Goal: Transaction & Acquisition: Purchase product/service

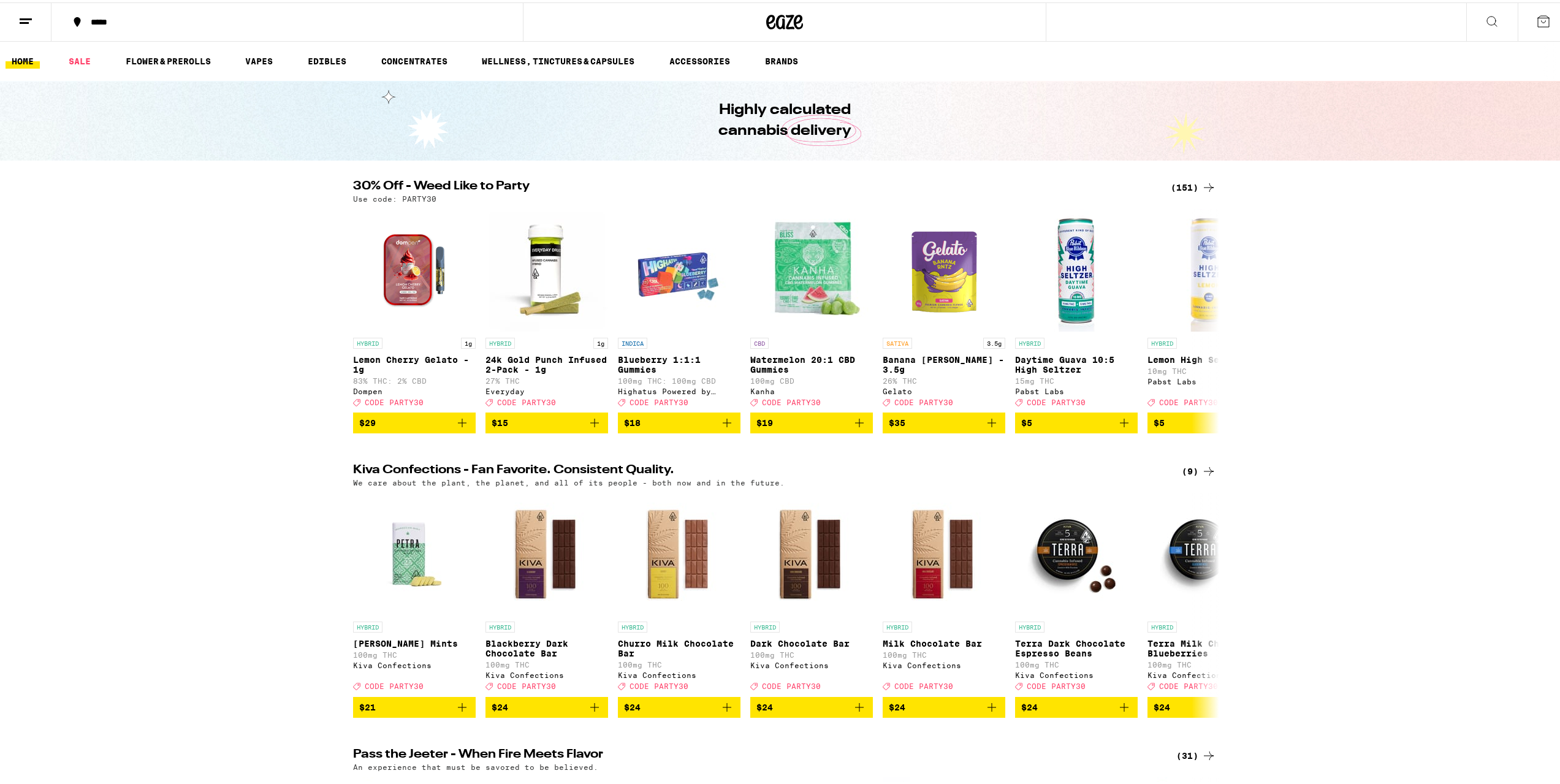
click at [1201, 184] on icon at bounding box center [1209, 186] width 15 height 15
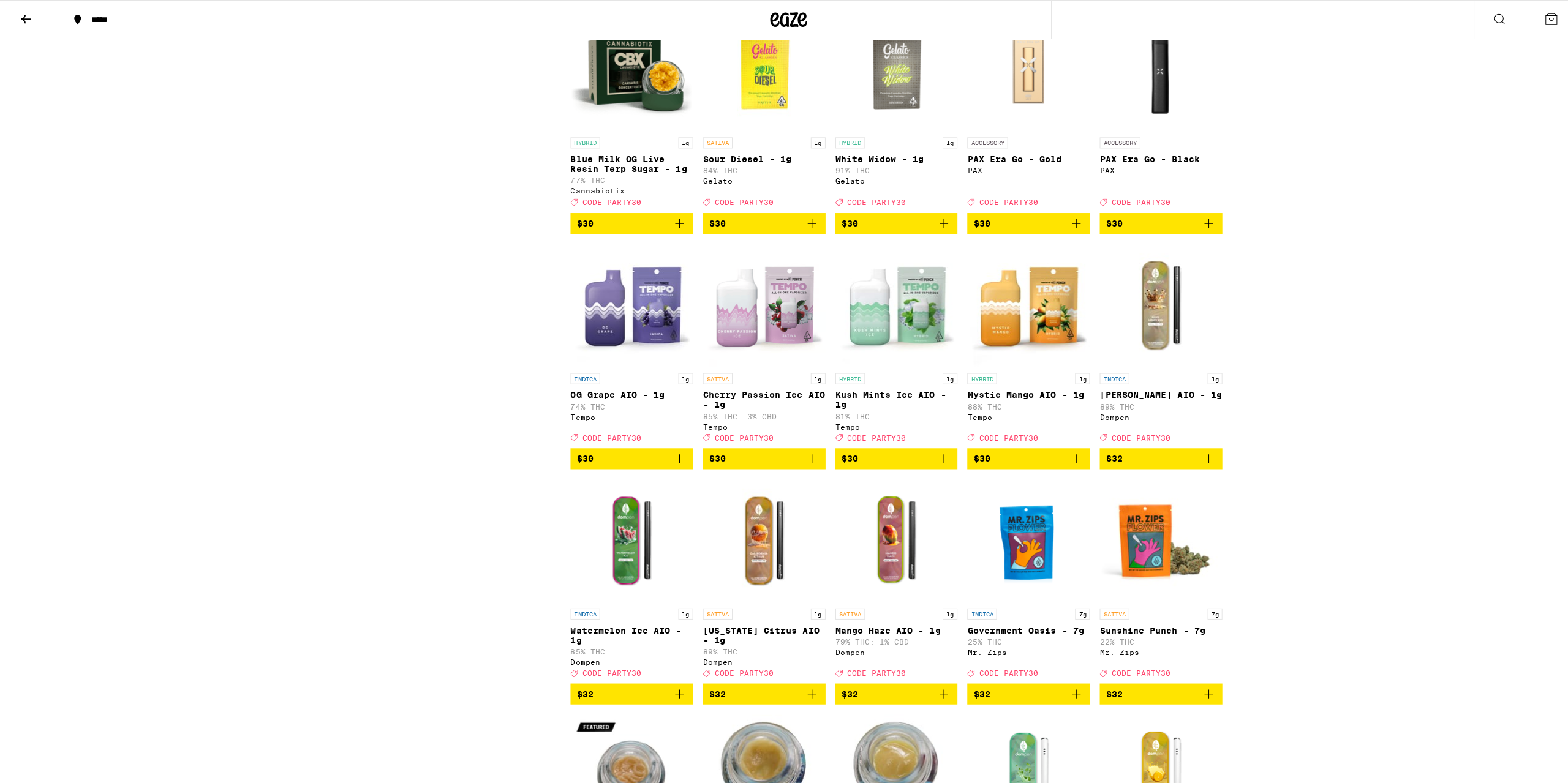
scroll to position [4898, 0]
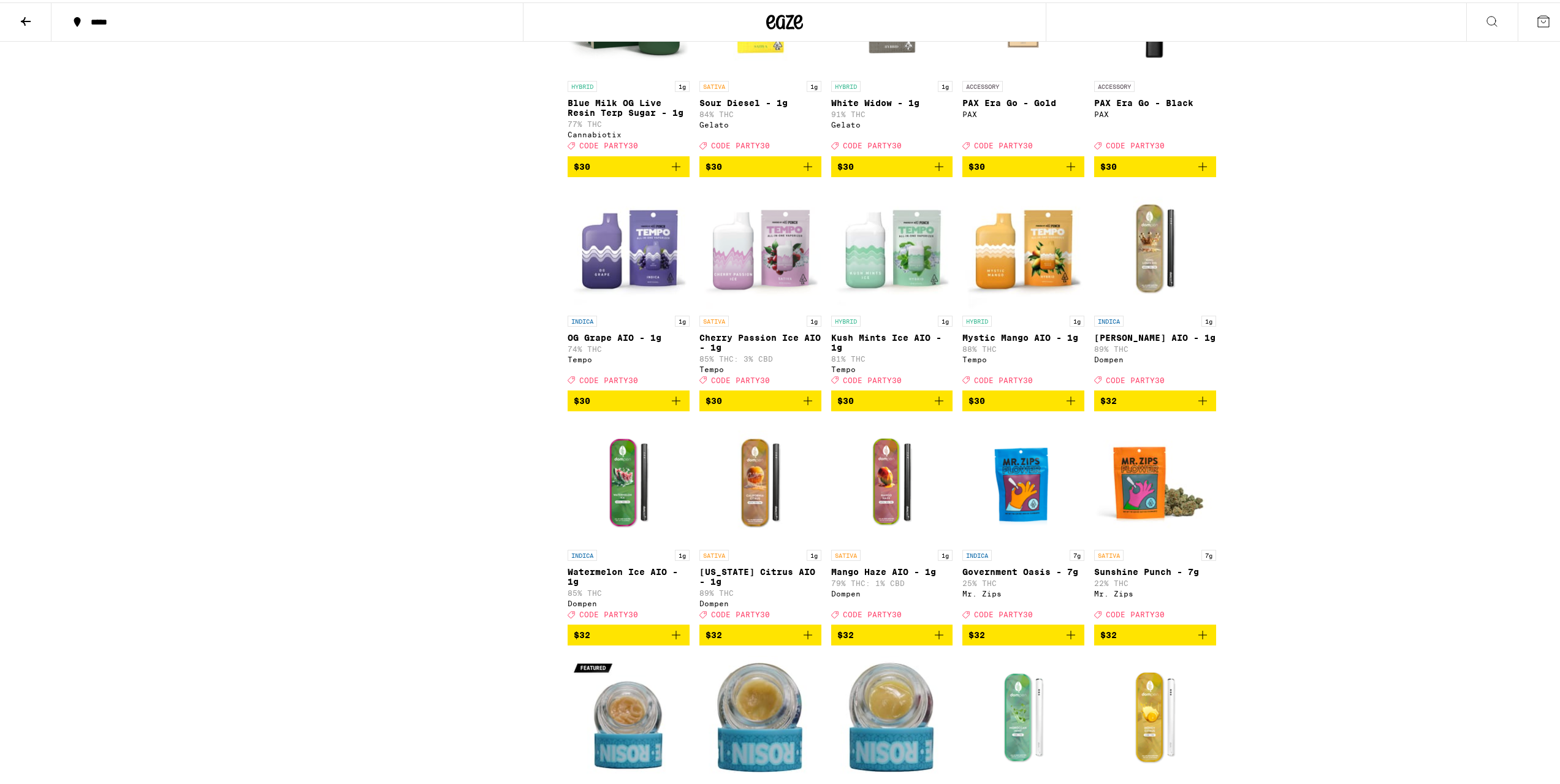
click at [1010, 72] on img "Open page for PAX Era Go - Gold from PAX" at bounding box center [1023, 11] width 122 height 122
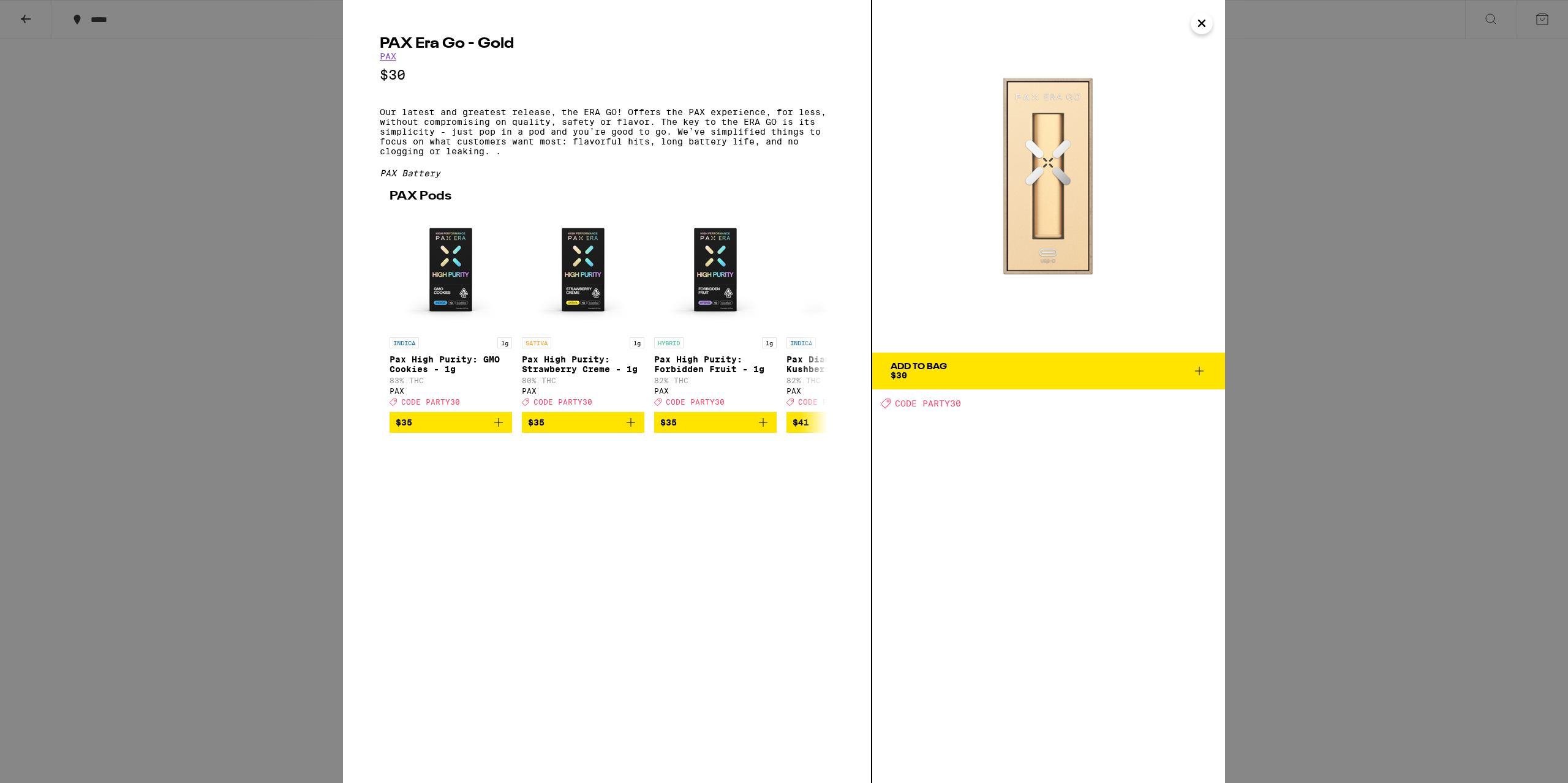
click at [913, 371] on div "Add To Bag" at bounding box center [919, 367] width 56 height 9
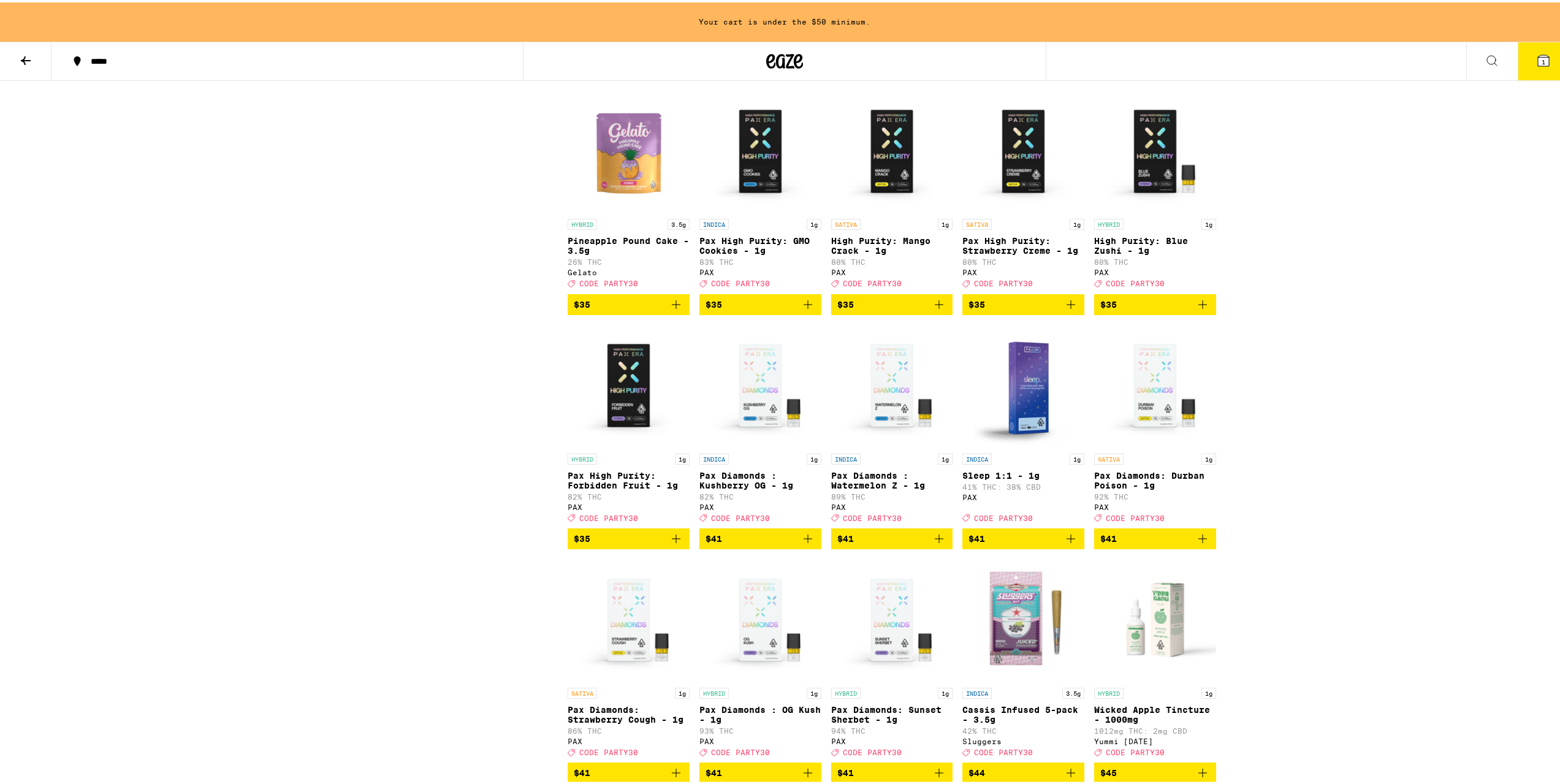
scroll to position [5863, 0]
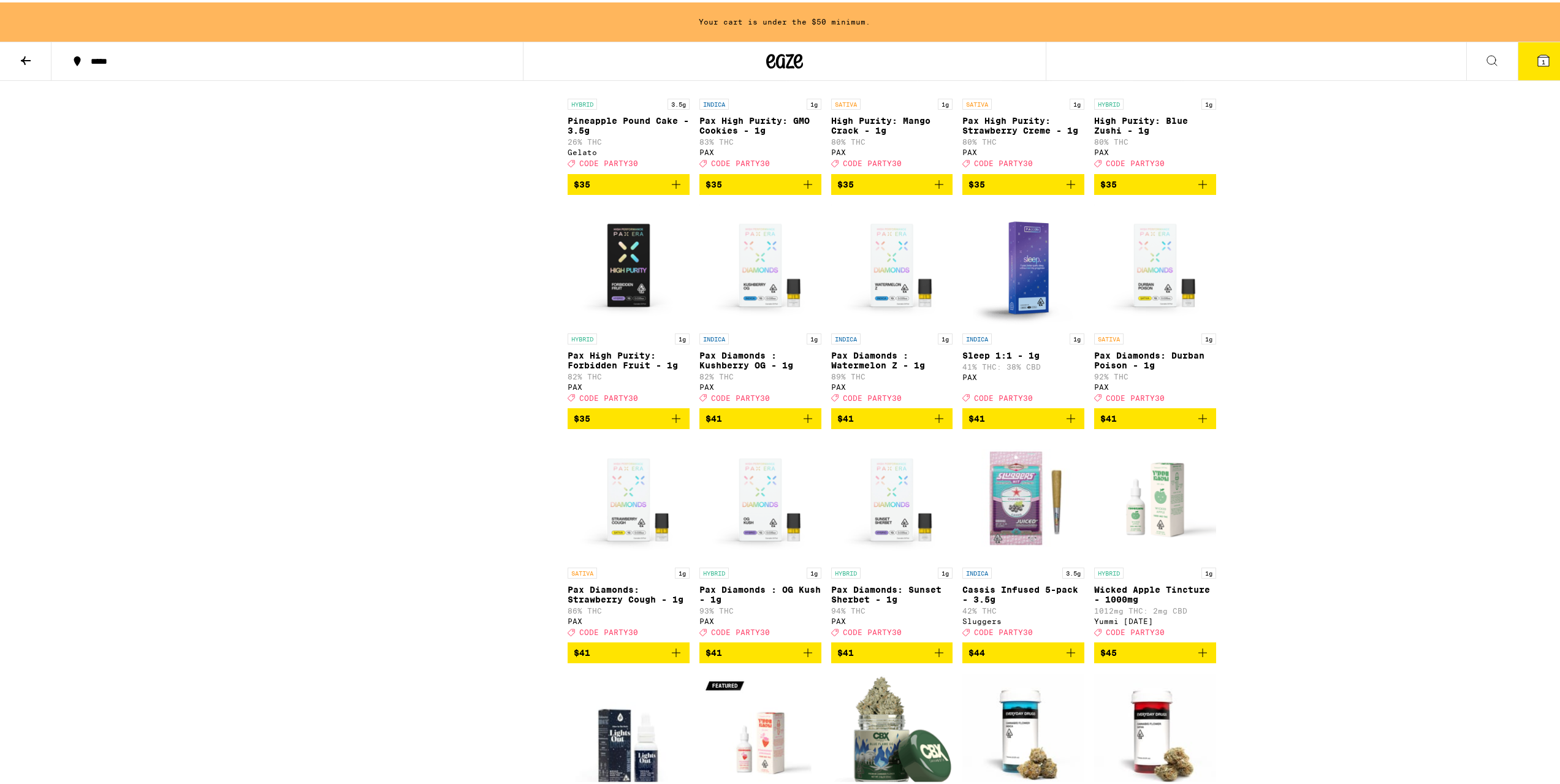
click at [1199, 186] on icon "Add to bag" at bounding box center [1203, 182] width 9 height 9
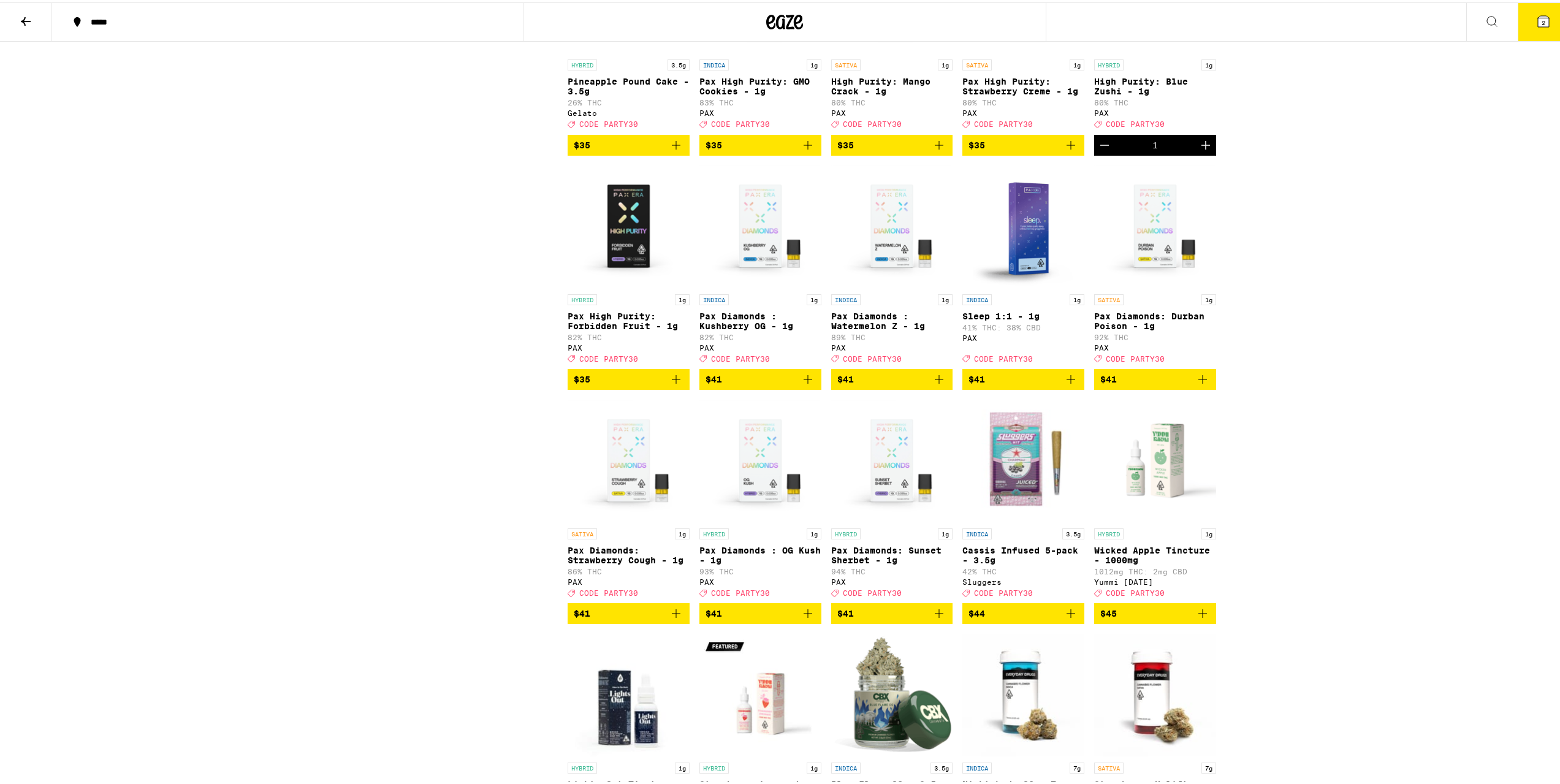
scroll to position [5824, 0]
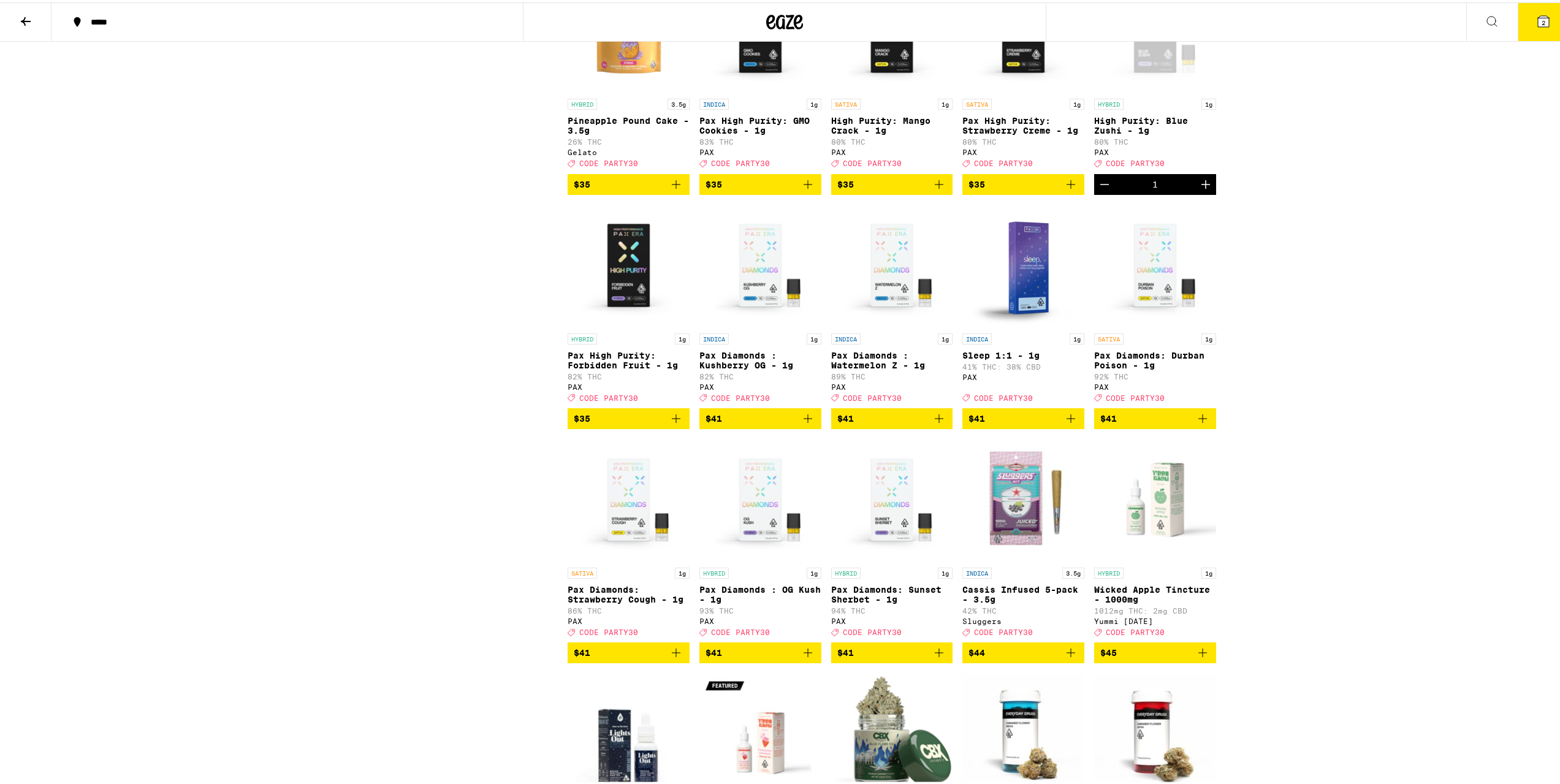
click at [752, 325] on img "Open page for Pax Diamonds : Kushberry OG - 1g from PAX" at bounding box center [760, 264] width 122 height 122
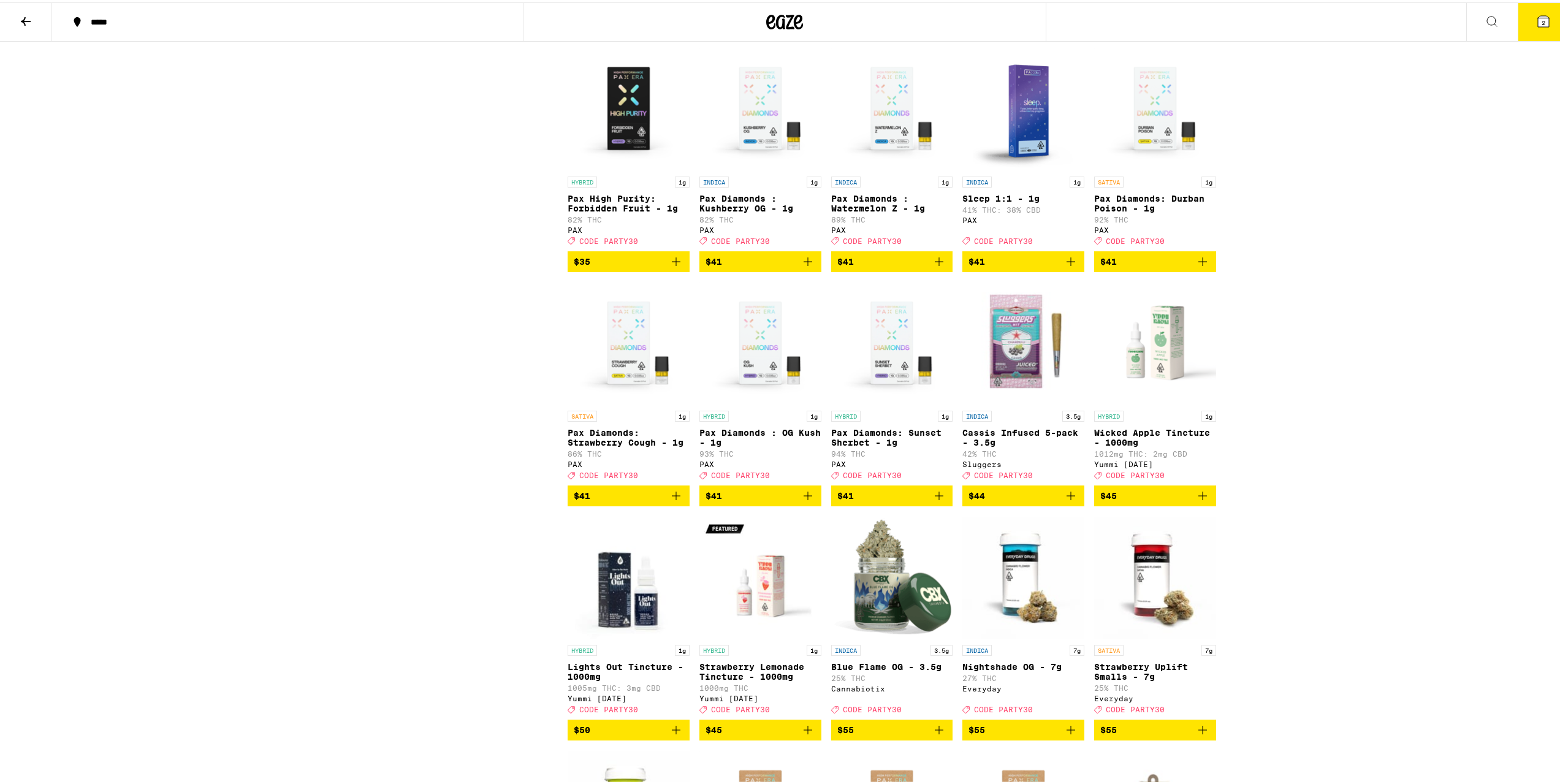
scroll to position [6008, 0]
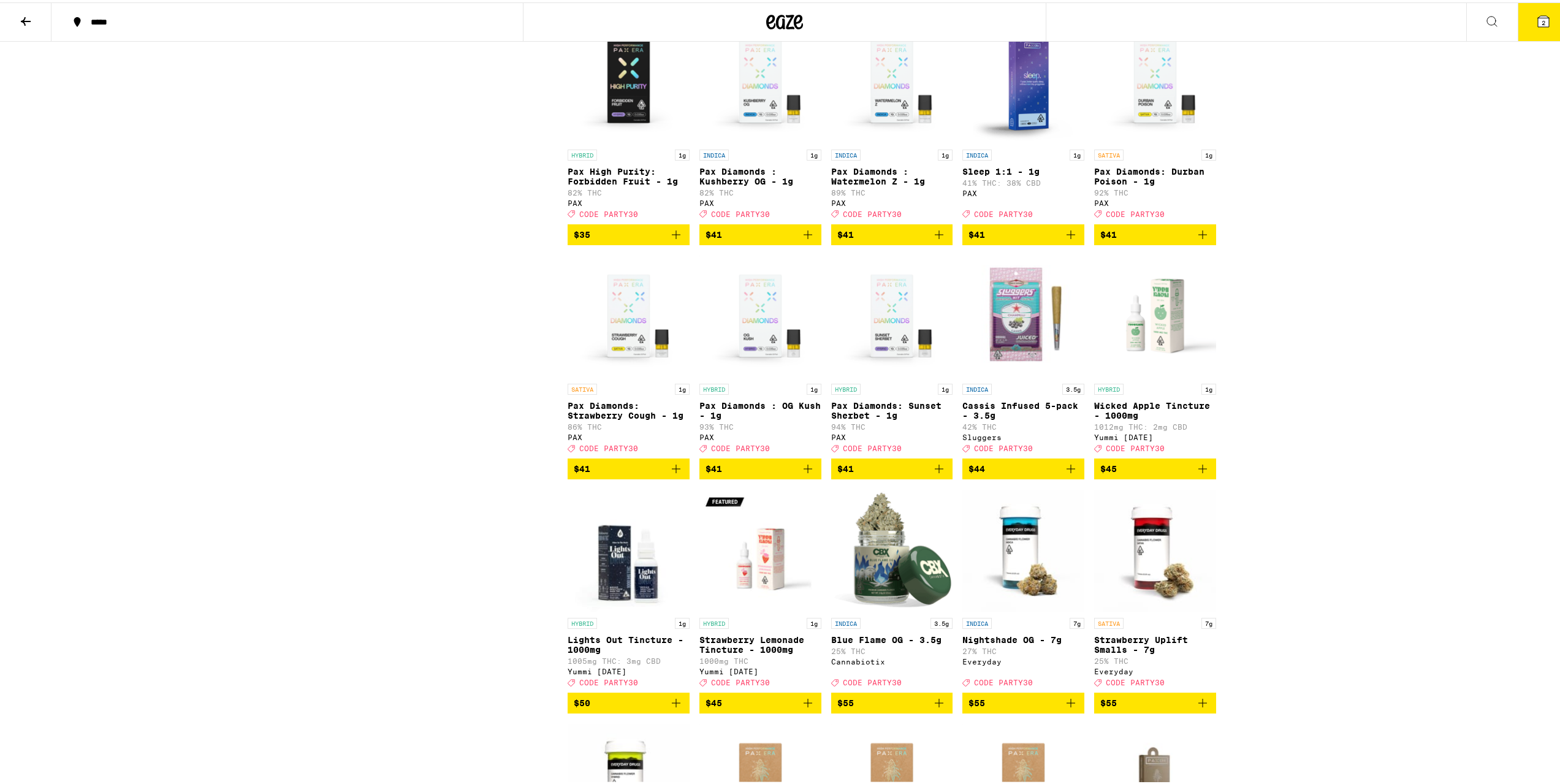
click at [1199, 237] on icon "Add to bag" at bounding box center [1203, 232] width 9 height 9
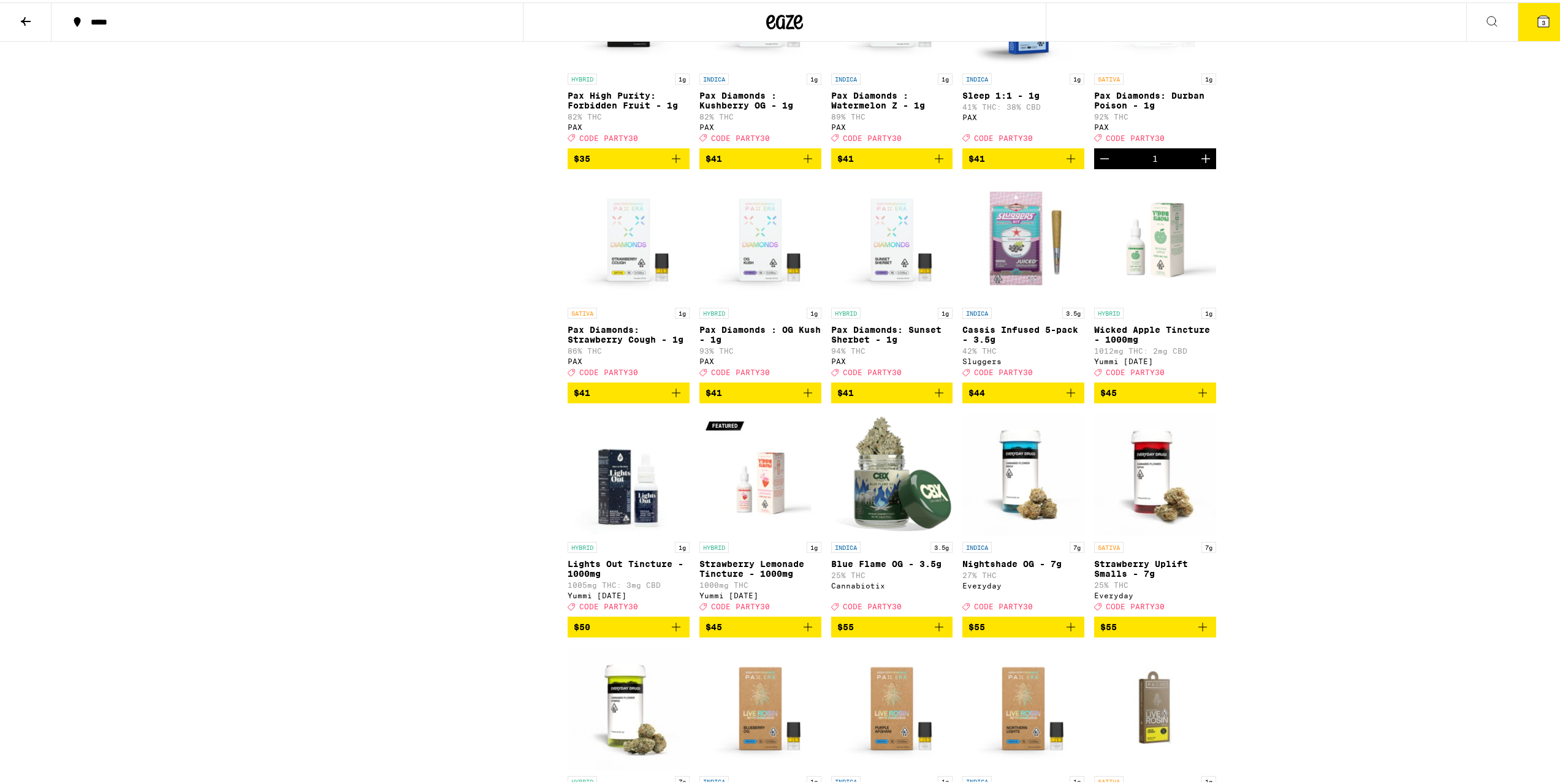
scroll to position [6069, 0]
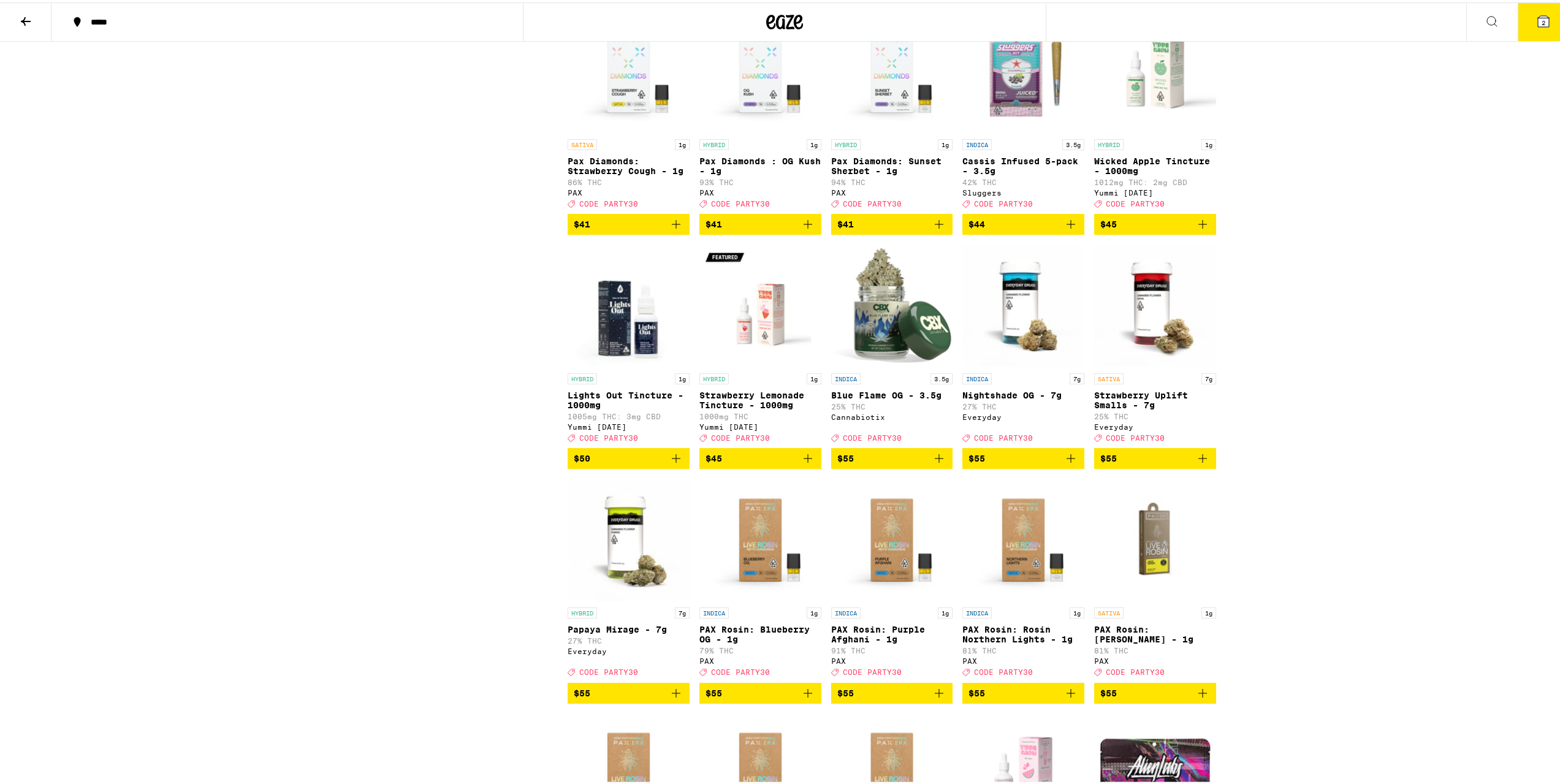
scroll to position [6253, 0]
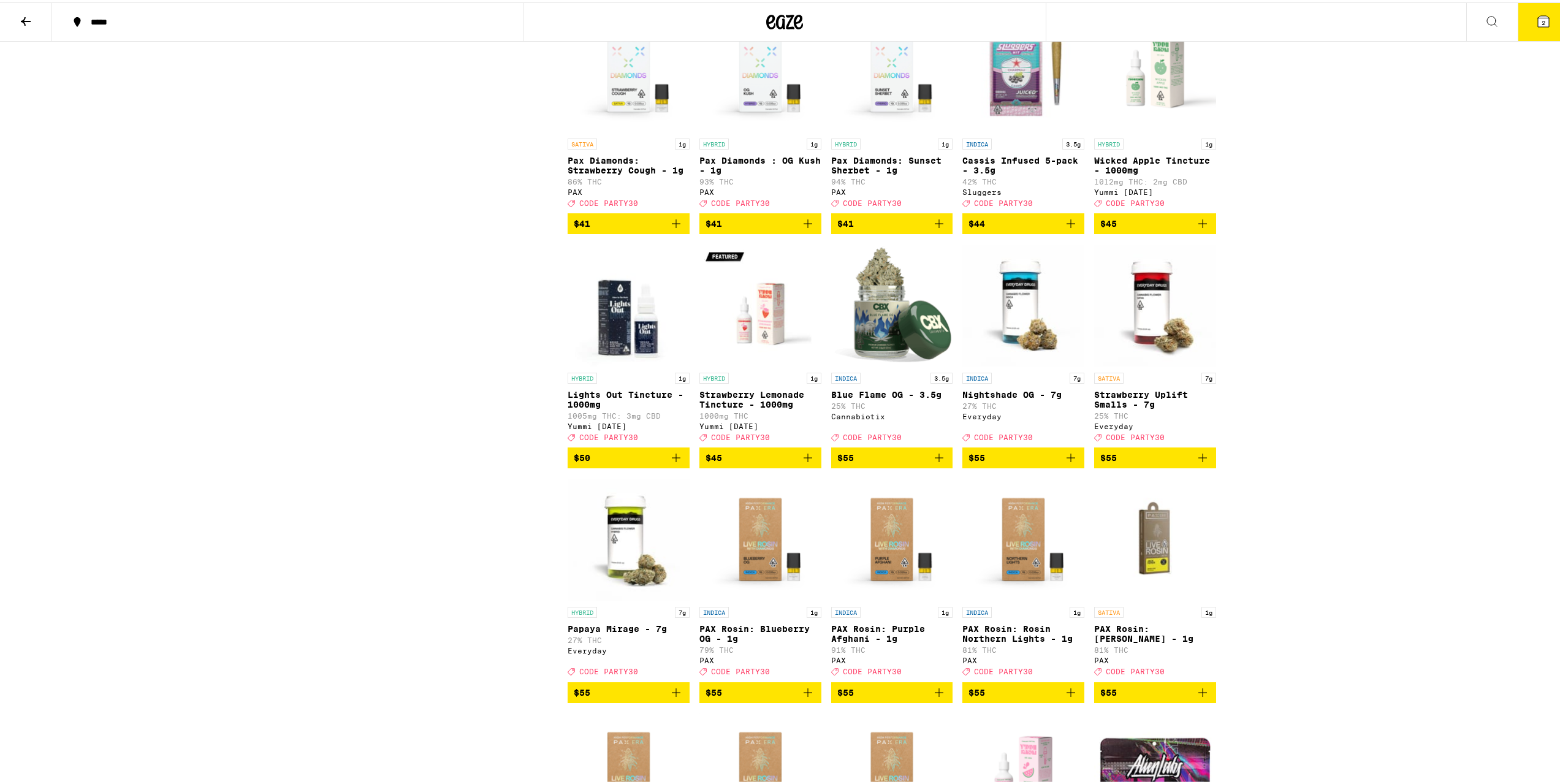
click at [802, 229] on icon "Add to bag" at bounding box center [808, 221] width 15 height 15
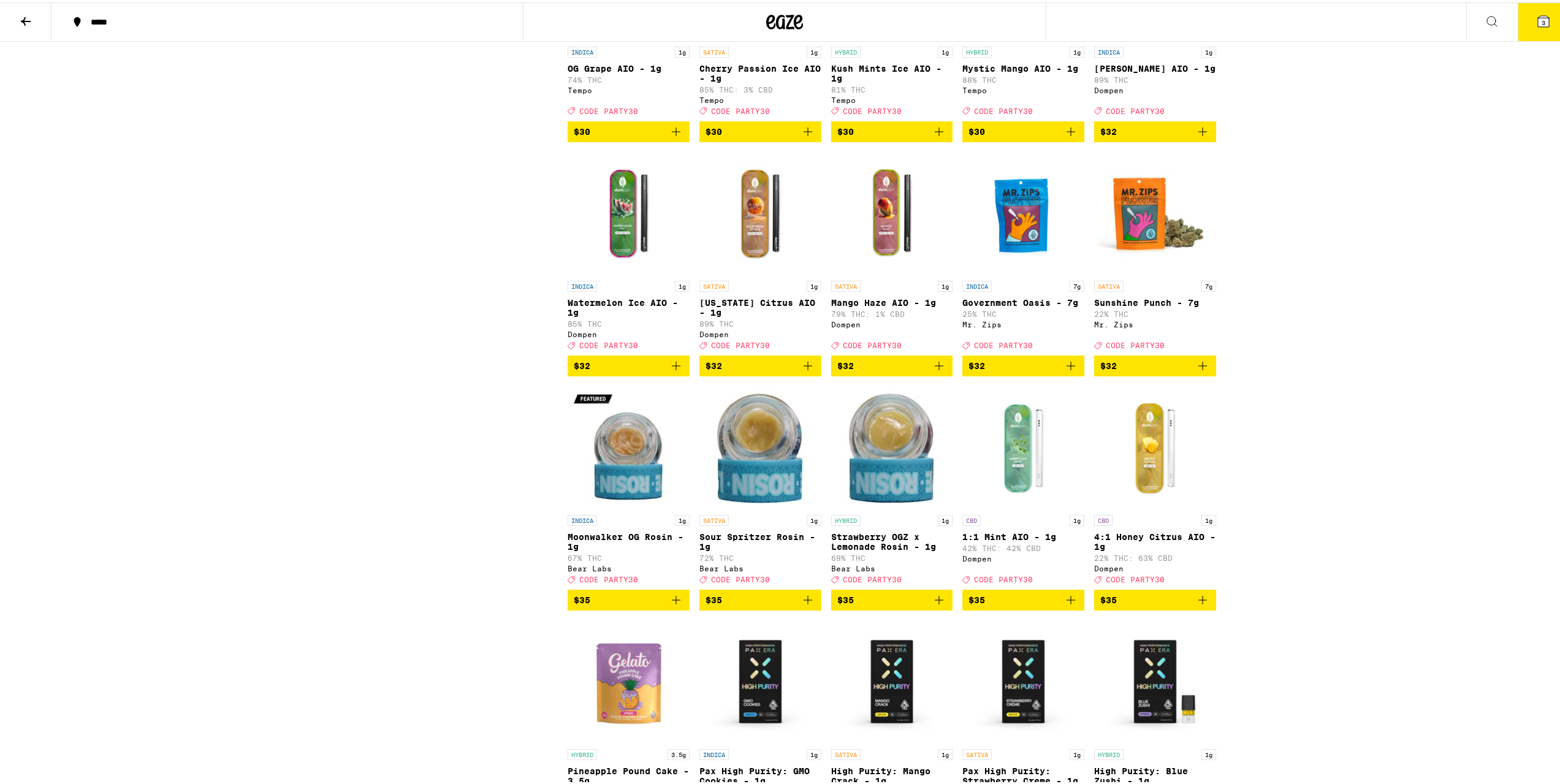
scroll to position [5171, 0]
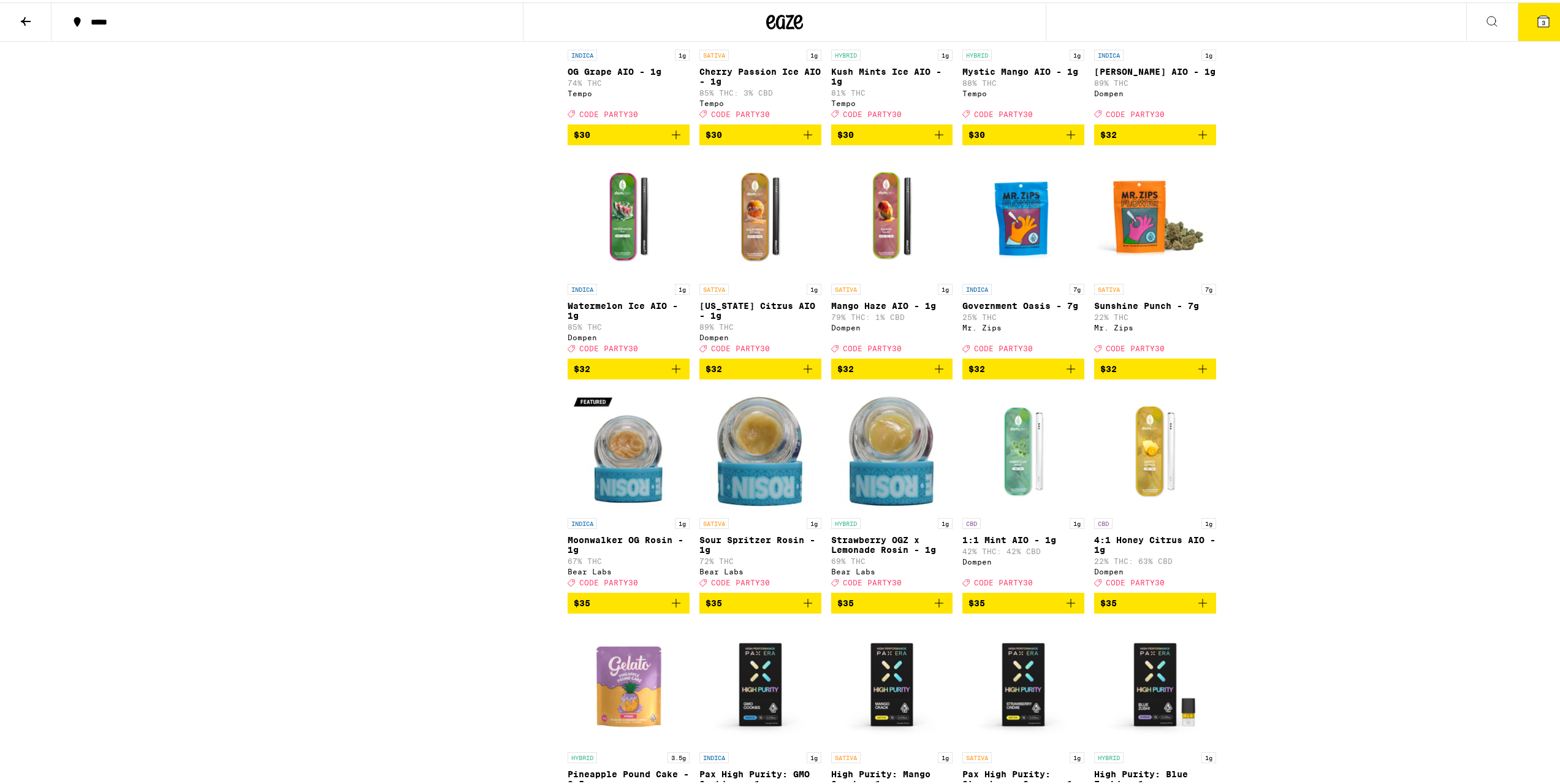
click at [934, 140] on icon "Add to bag" at bounding box center [940, 132] width 15 height 15
